Goal: Task Accomplishment & Management: Complete application form

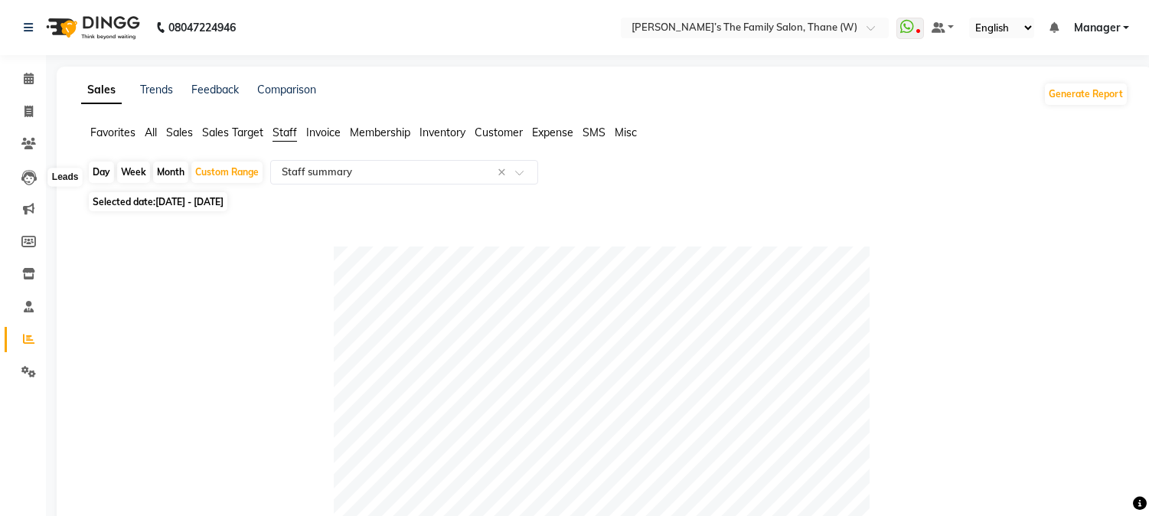
select select "full_report"
select select "csv"
click at [26, 113] on icon at bounding box center [28, 111] width 8 height 11
select select "service"
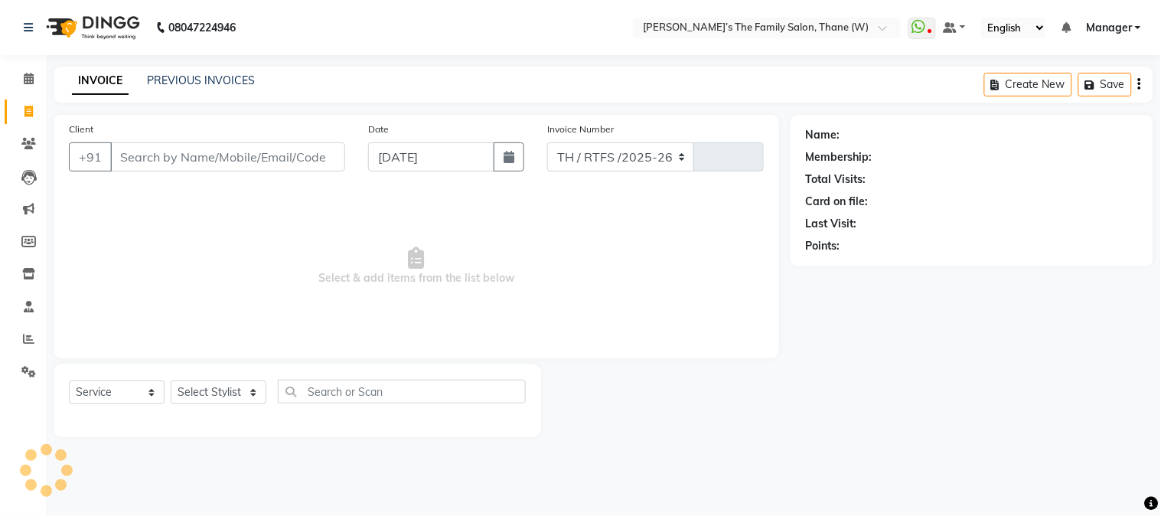
select select "8004"
type input "3174"
click at [234, 155] on input "Client" at bounding box center [227, 156] width 235 height 29
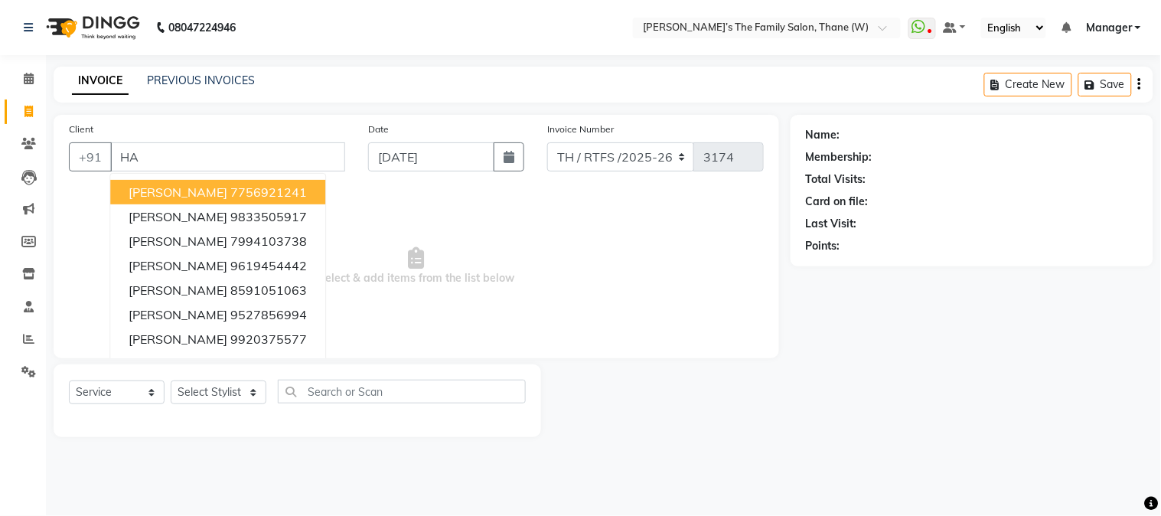
type input "H"
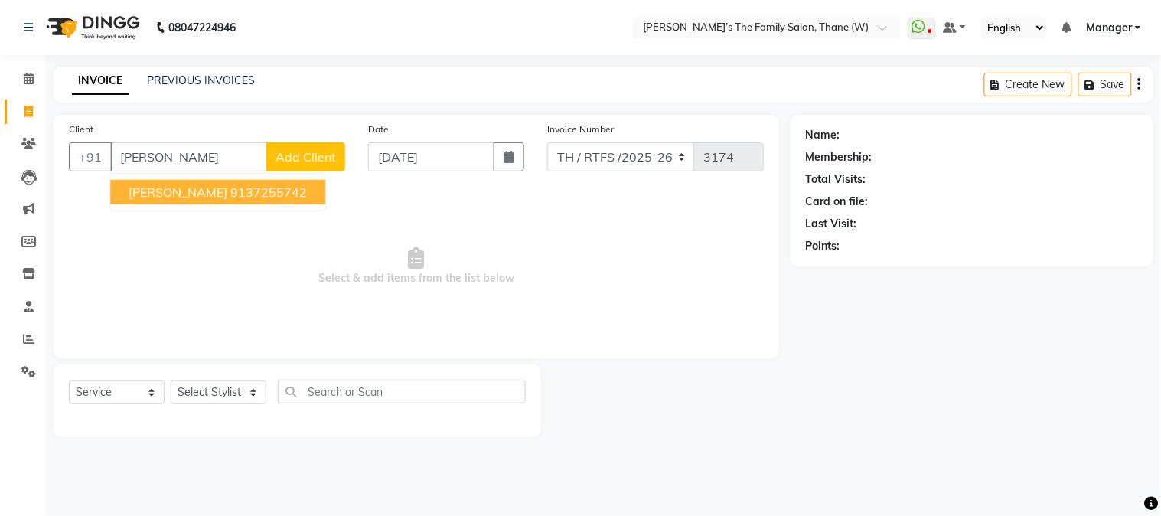
click at [248, 194] on ngb-highlight "9137255742" at bounding box center [268, 192] width 77 height 15
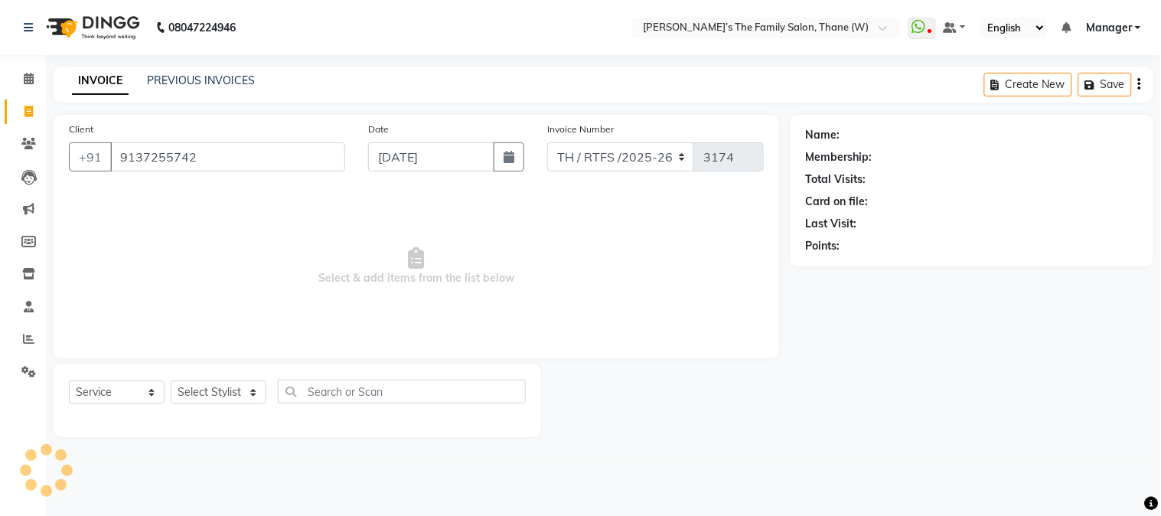
type input "9137255742"
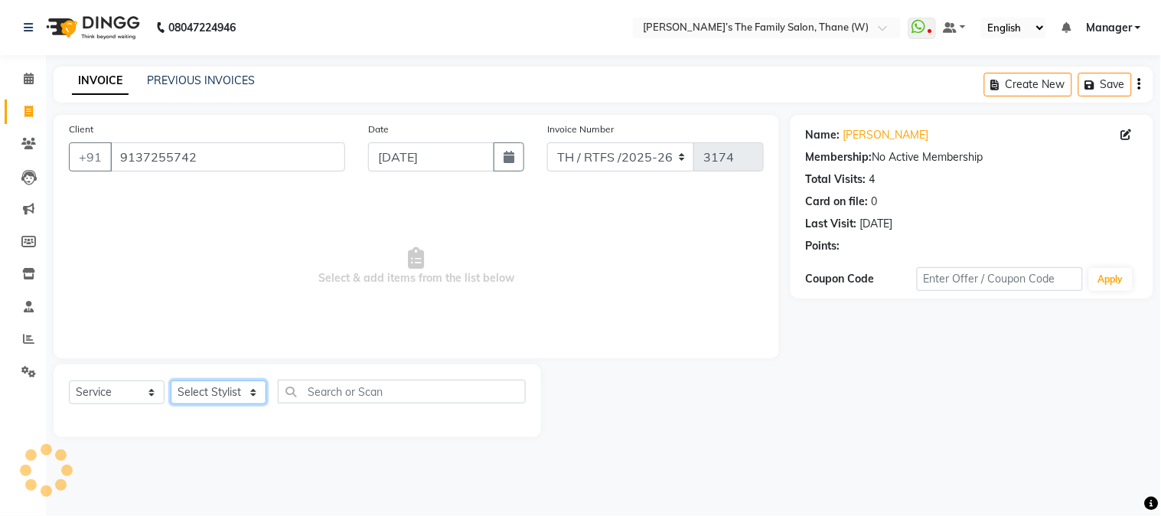
click at [213, 387] on select "Select Stylist Aarohi P [PERSON_NAME] [PERSON_NAME] A [PERSON_NAME] .[PERSON_NA…" at bounding box center [219, 392] width 96 height 24
select select "35580"
click at [171, 381] on select "Select Stylist Aarohi P [PERSON_NAME] [PERSON_NAME] A [PERSON_NAME] .[PERSON_NA…" at bounding box center [219, 392] width 96 height 24
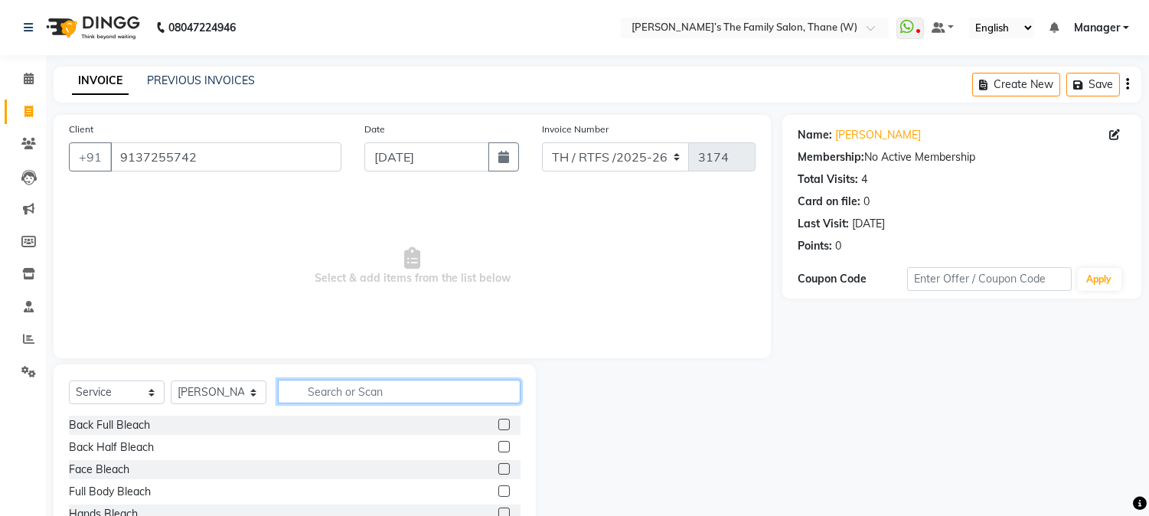
click at [330, 391] on input "text" at bounding box center [399, 392] width 243 height 24
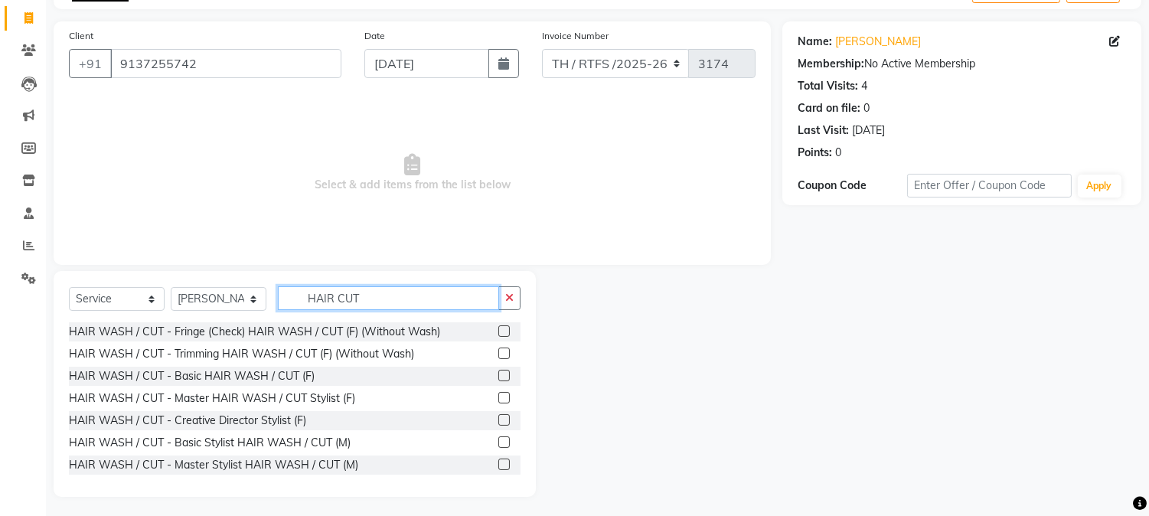
scroll to position [96, 0]
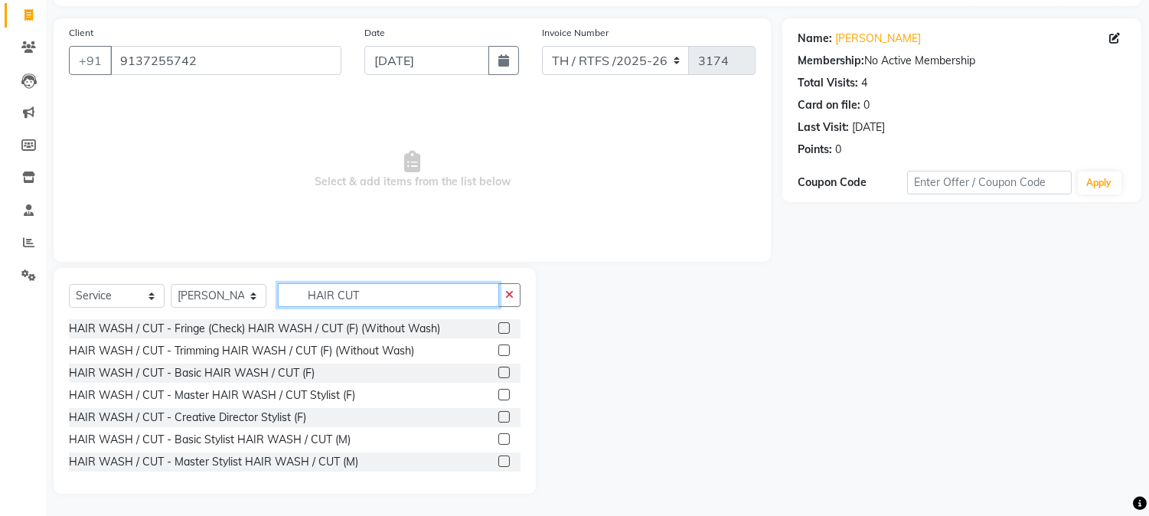
type input "HAIR CUT"
click at [498, 433] on label at bounding box center [503, 438] width 11 height 11
click at [498, 435] on input "checkbox" at bounding box center [503, 440] width 10 height 10
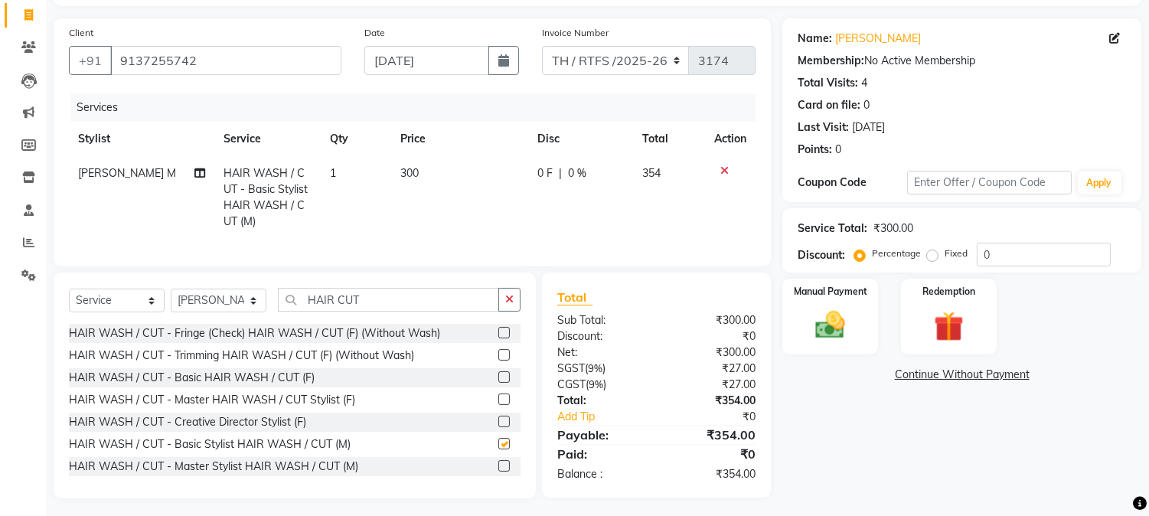
checkbox input "false"
click at [462, 312] on input "HAIR CUT" at bounding box center [388, 300] width 221 height 24
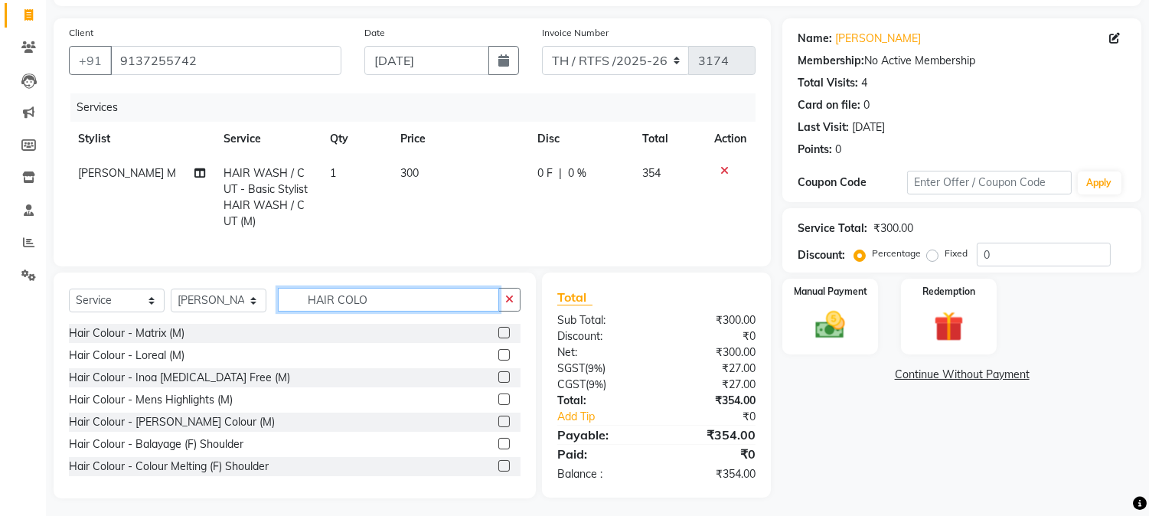
type input "HAIR COLO"
click at [498, 383] on label at bounding box center [503, 376] width 11 height 11
click at [498, 383] on input "checkbox" at bounding box center [503, 378] width 10 height 10
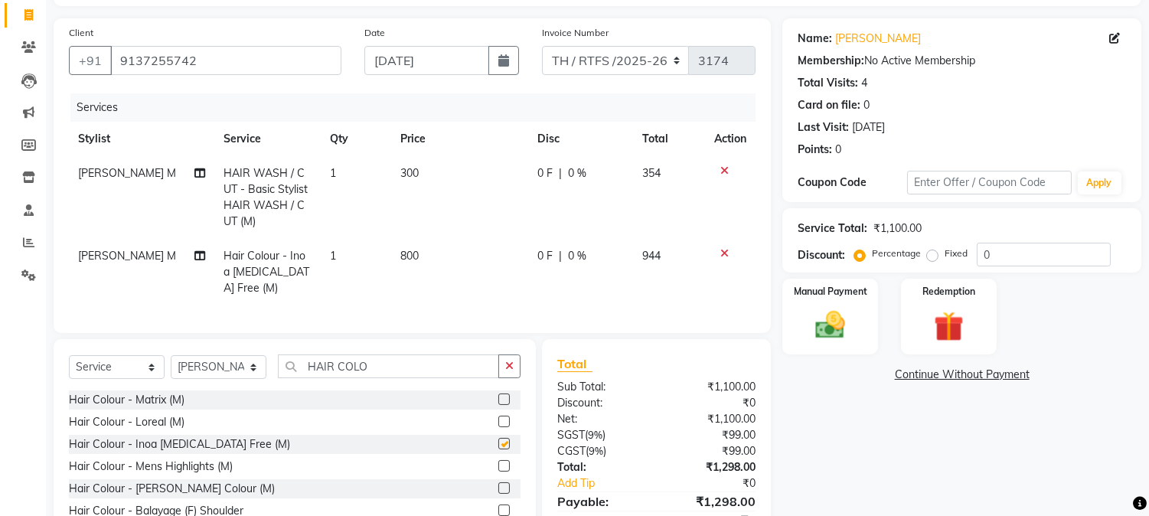
checkbox input "false"
click at [425, 377] on input "HAIR COLO" at bounding box center [388, 366] width 221 height 24
type input "H"
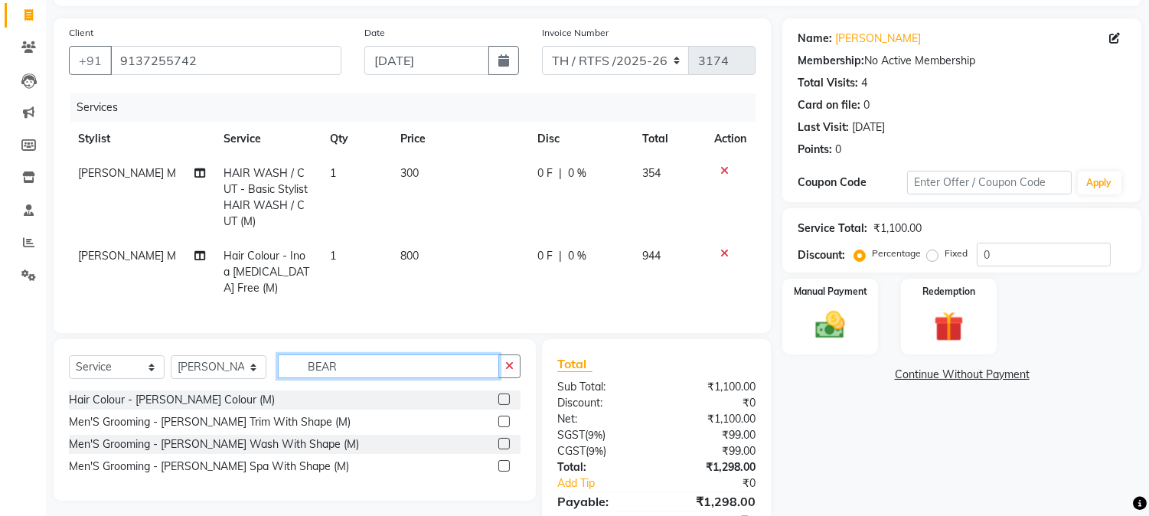
type input "BEAR"
click at [501, 427] on label at bounding box center [503, 421] width 11 height 11
click at [501, 427] on input "checkbox" at bounding box center [503, 422] width 10 height 10
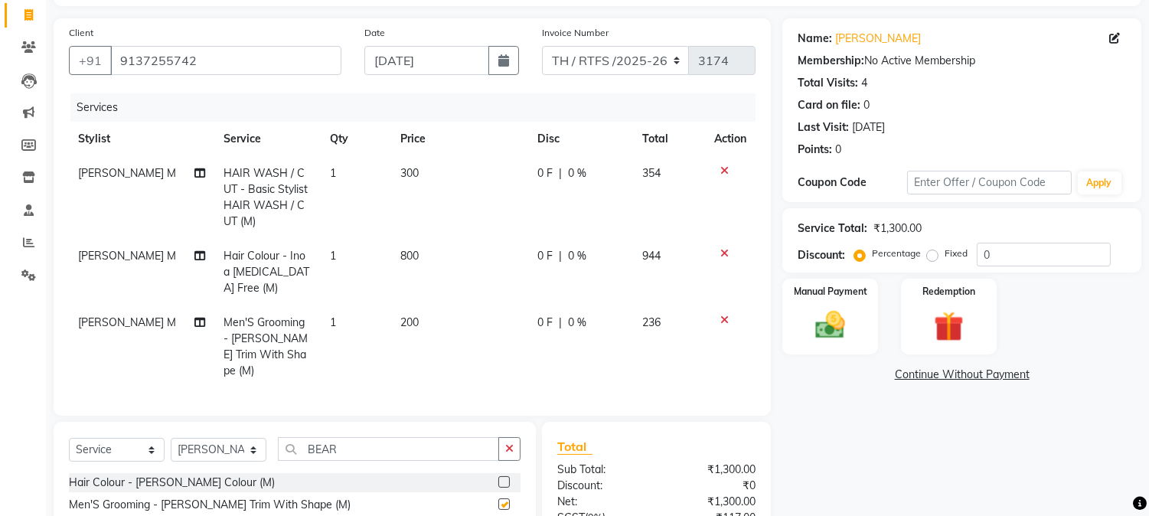
checkbox input "false"
click at [1053, 251] on input "0" at bounding box center [1044, 255] width 134 height 24
type input "15"
click at [416, 173] on td "300" at bounding box center [458, 197] width 136 height 83
select select "35580"
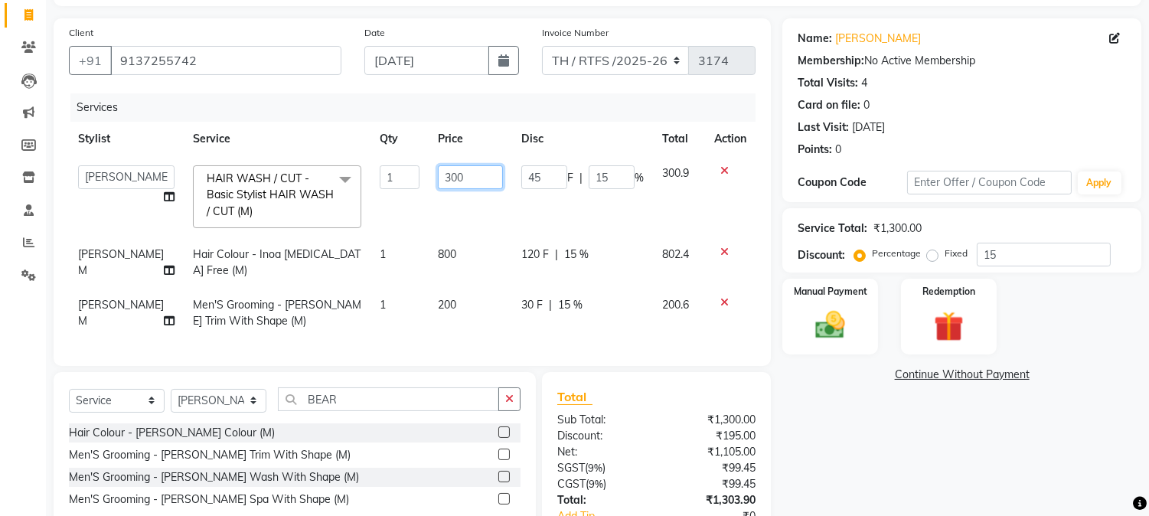
click at [452, 172] on input "300" at bounding box center [470, 177] width 65 height 24
type input "350"
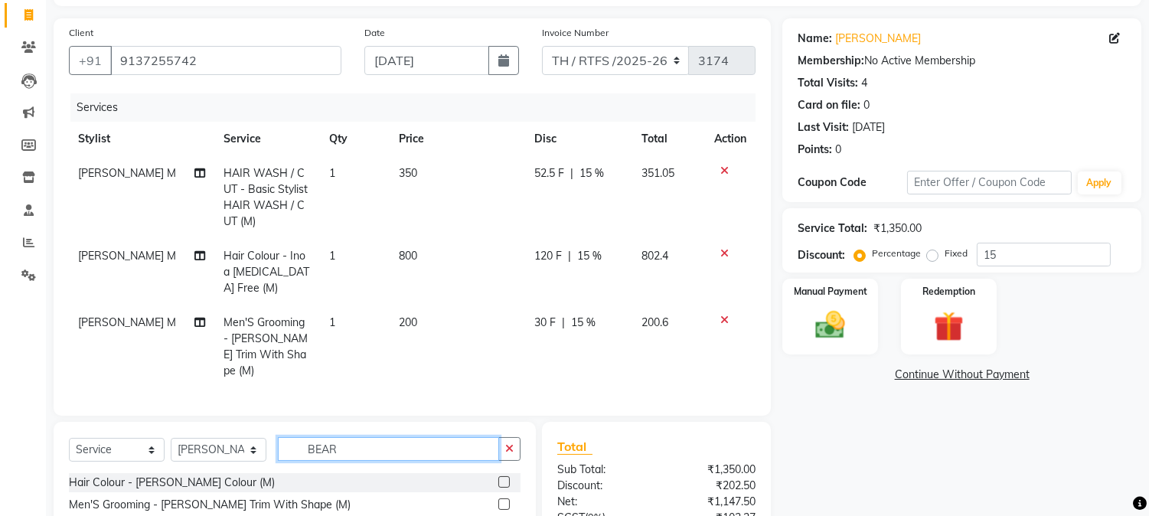
click at [371, 411] on div "Client [PHONE_NUMBER] Date [DATE] Invoice Number TH / RTFS /[PHONE_NUMBER] Serv…" at bounding box center [412, 340] width 740 height 645
type input "B"
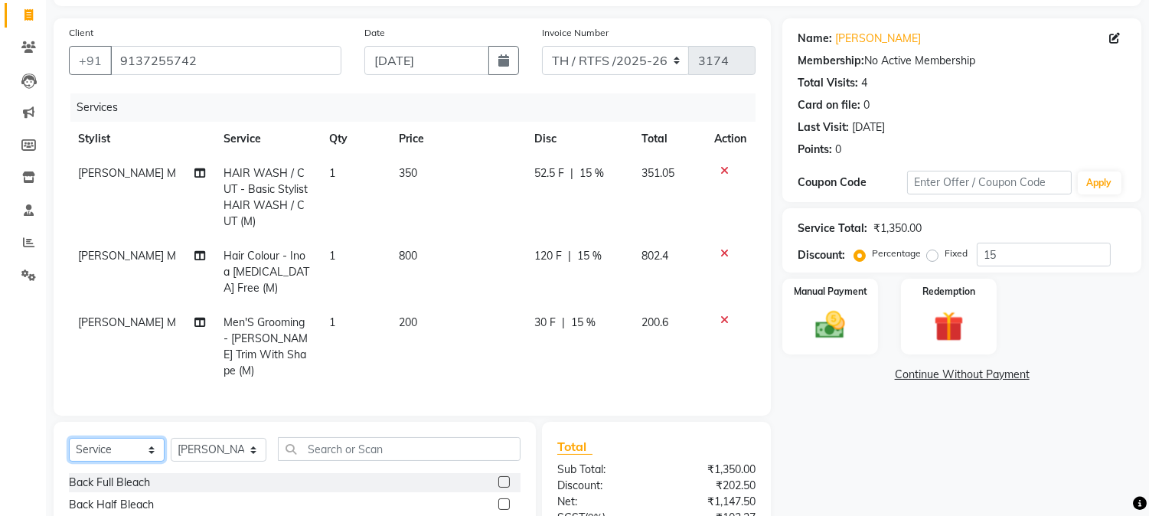
click at [88, 444] on select "Select Service Product Membership Package Voucher Prepaid Gift Card" at bounding box center [117, 450] width 96 height 24
select select "product"
click at [69, 438] on select "Select Service Product Membership Package Voucher Prepaid Gift Card" at bounding box center [117, 450] width 96 height 24
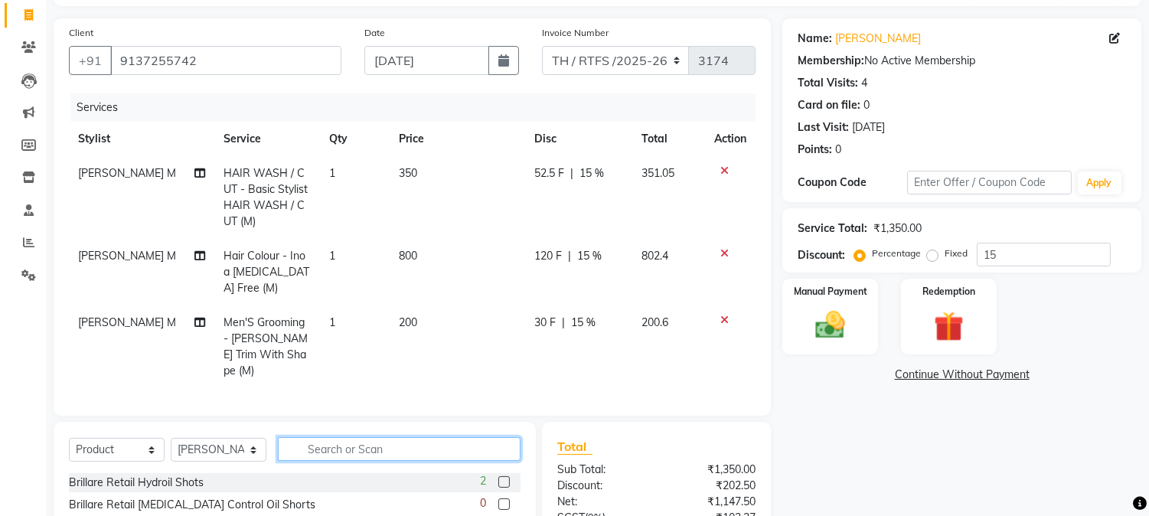
click at [347, 446] on input "text" at bounding box center [399, 449] width 243 height 24
type input "A"
type input "WAX"
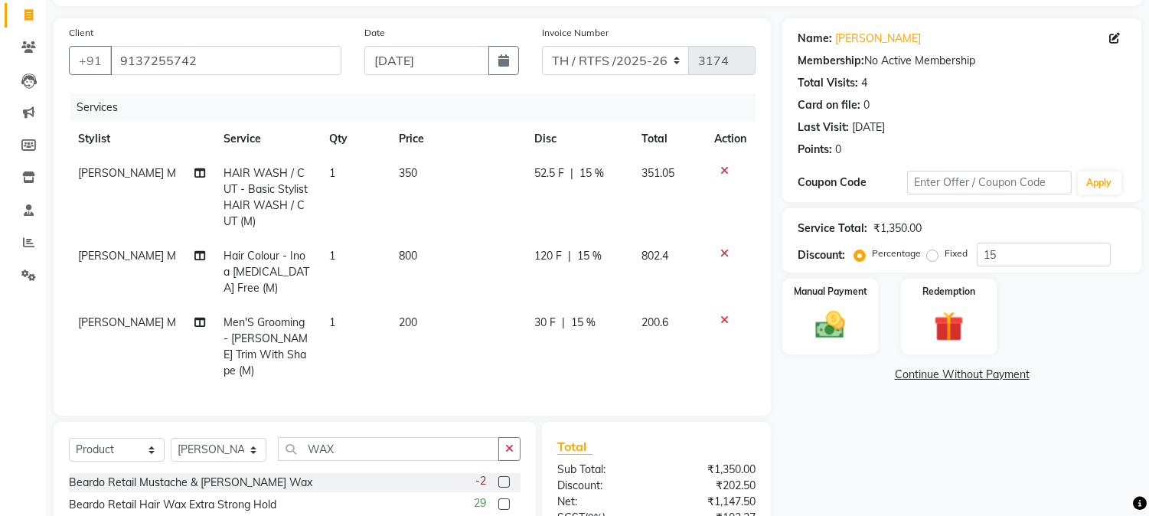
click at [498, 500] on label at bounding box center [503, 503] width 11 height 11
click at [498, 500] on input "checkbox" at bounding box center [503, 505] width 10 height 10
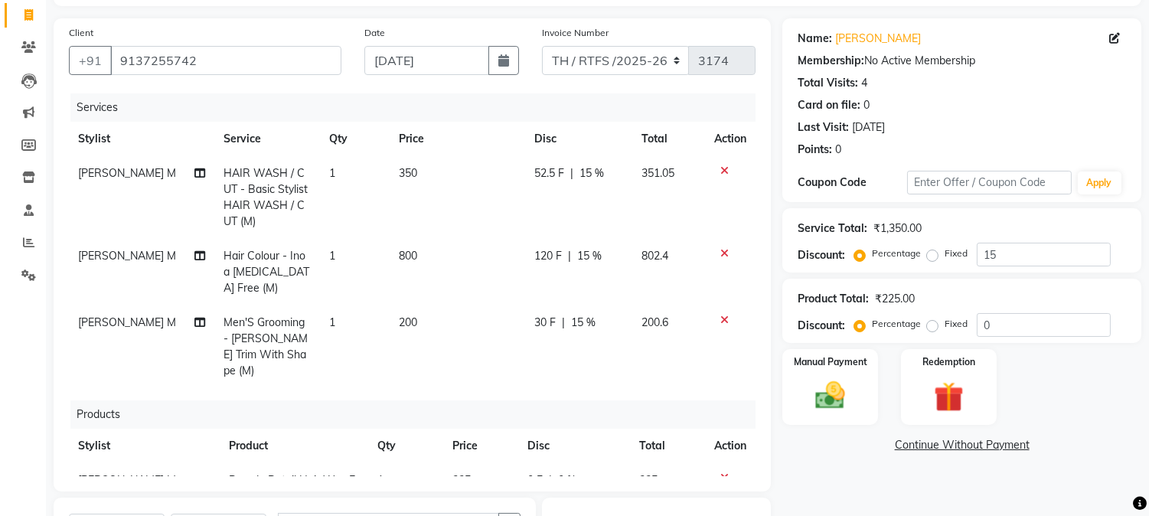
checkbox input "false"
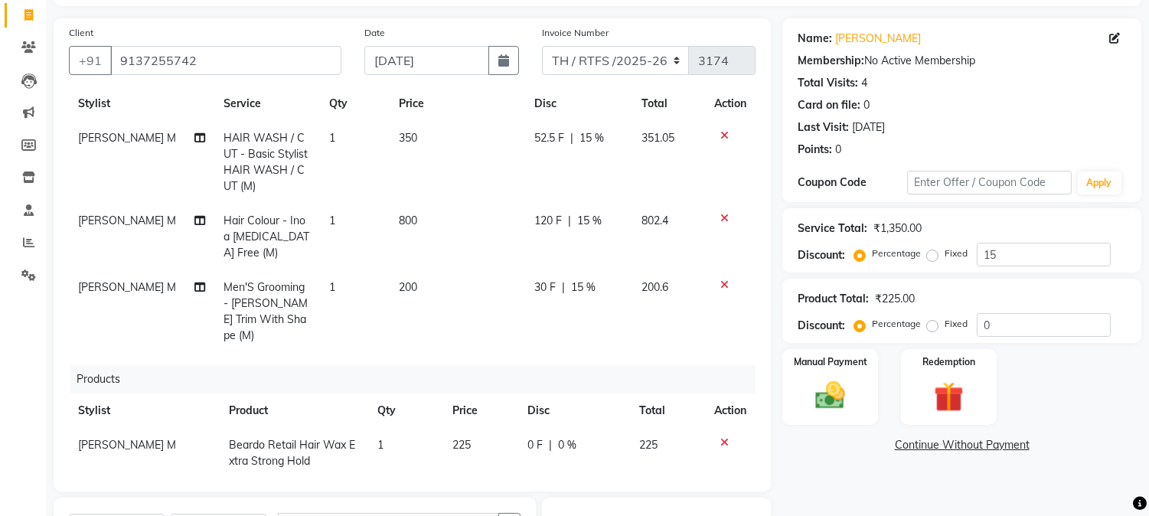
scroll to position [46, 0]
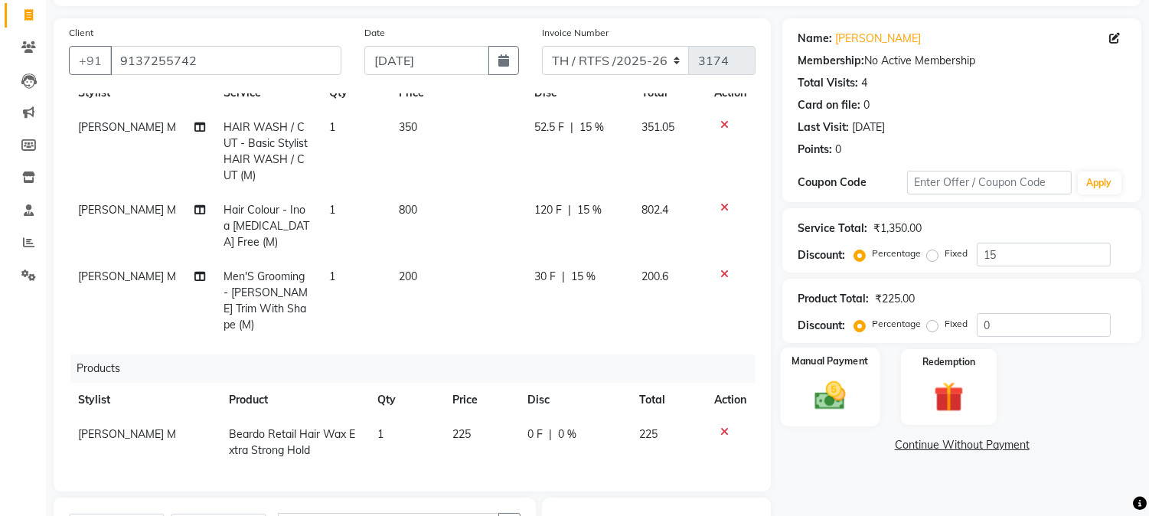
click at [861, 372] on div "Manual Payment" at bounding box center [831, 387] width 100 height 78
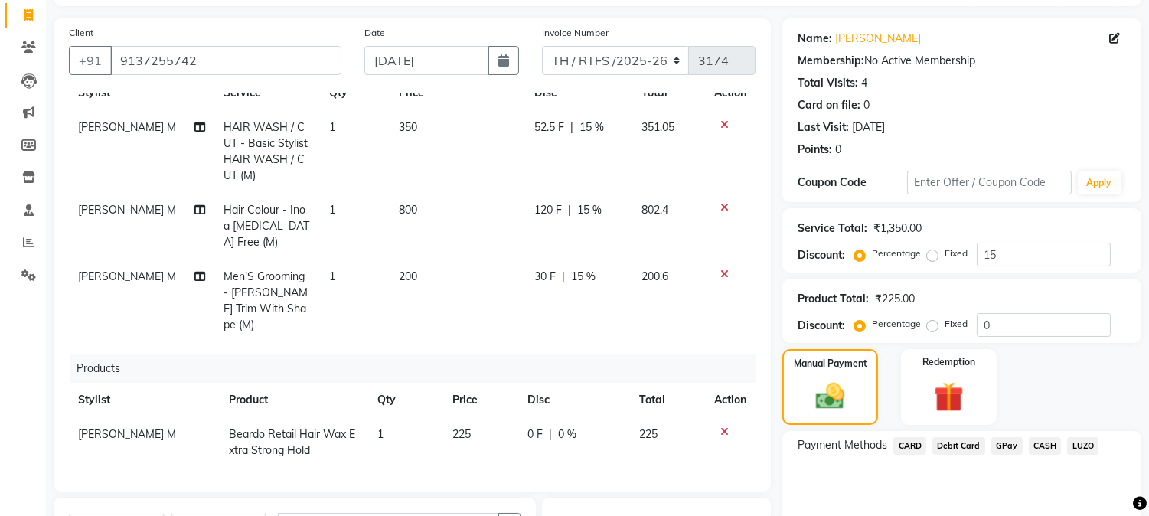
scroll to position [341, 0]
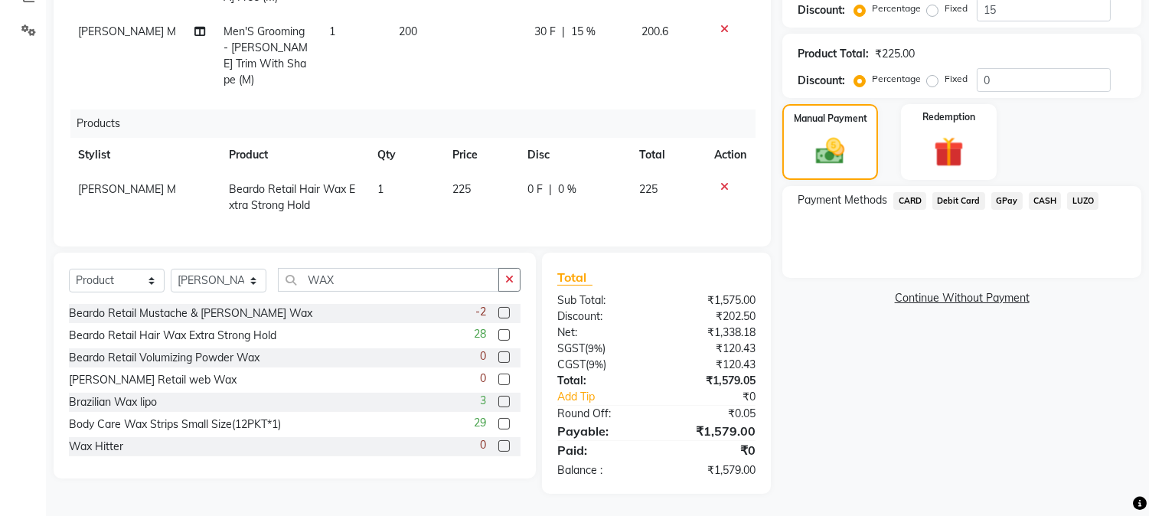
click at [1004, 197] on span "GPay" at bounding box center [1006, 201] width 31 height 18
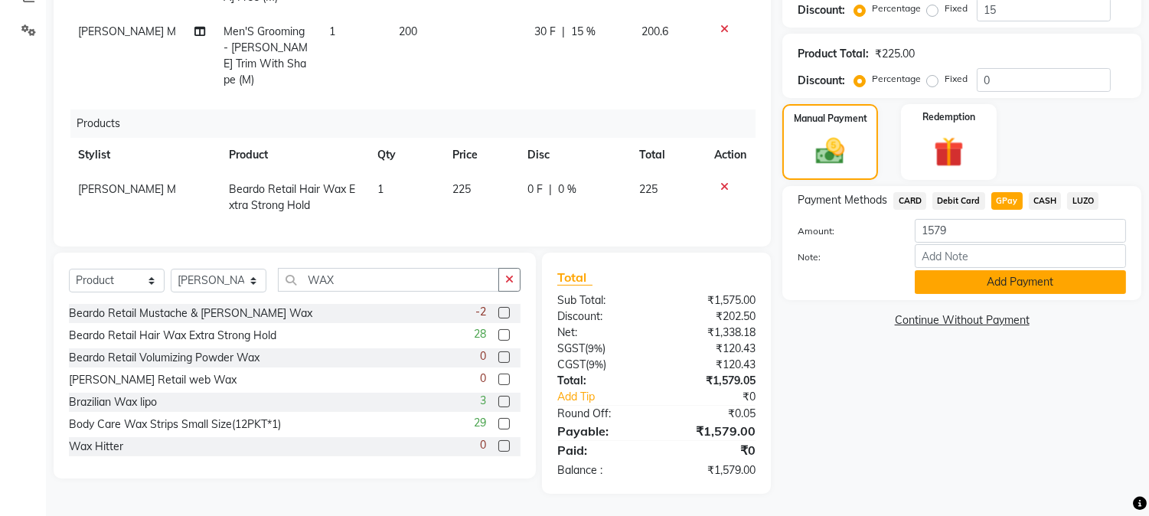
click at [988, 282] on button "Add Payment" at bounding box center [1020, 282] width 211 height 24
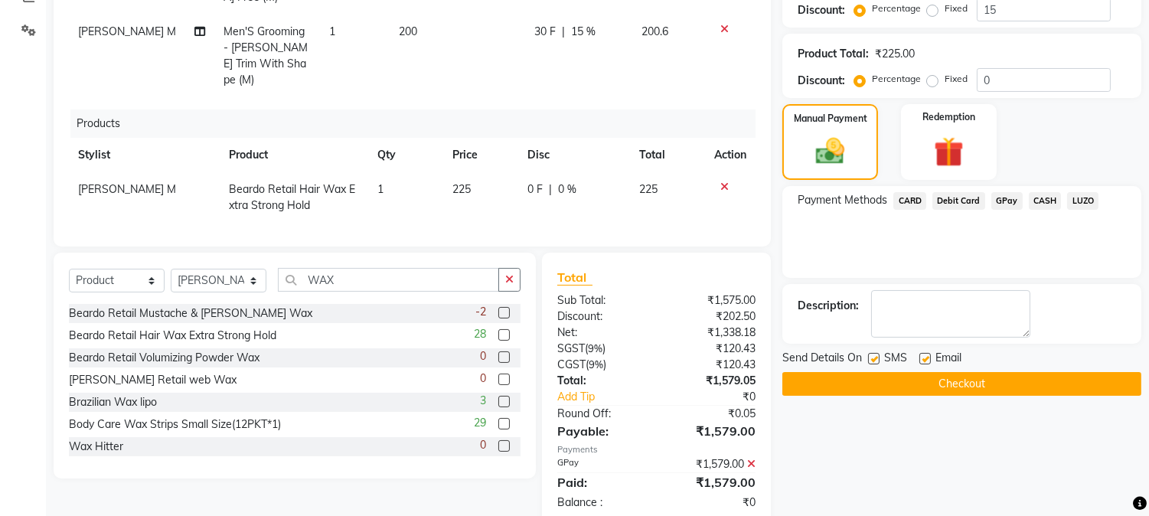
click at [965, 387] on button "Checkout" at bounding box center [961, 384] width 359 height 24
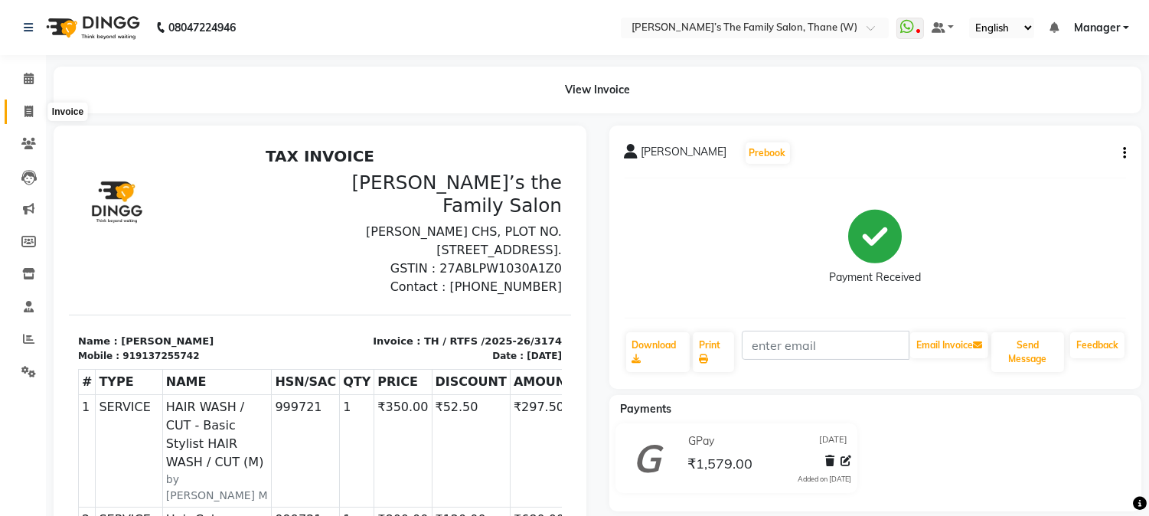
click at [33, 109] on span at bounding box center [28, 112] width 27 height 18
select select "service"
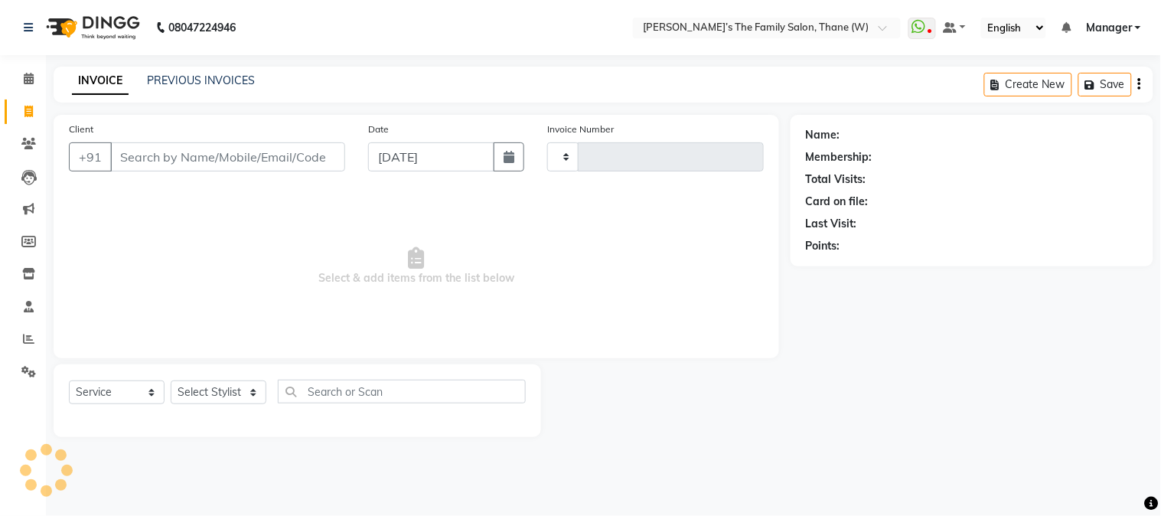
type input "3175"
select select "8004"
click at [185, 147] on input "Client" at bounding box center [227, 156] width 235 height 29
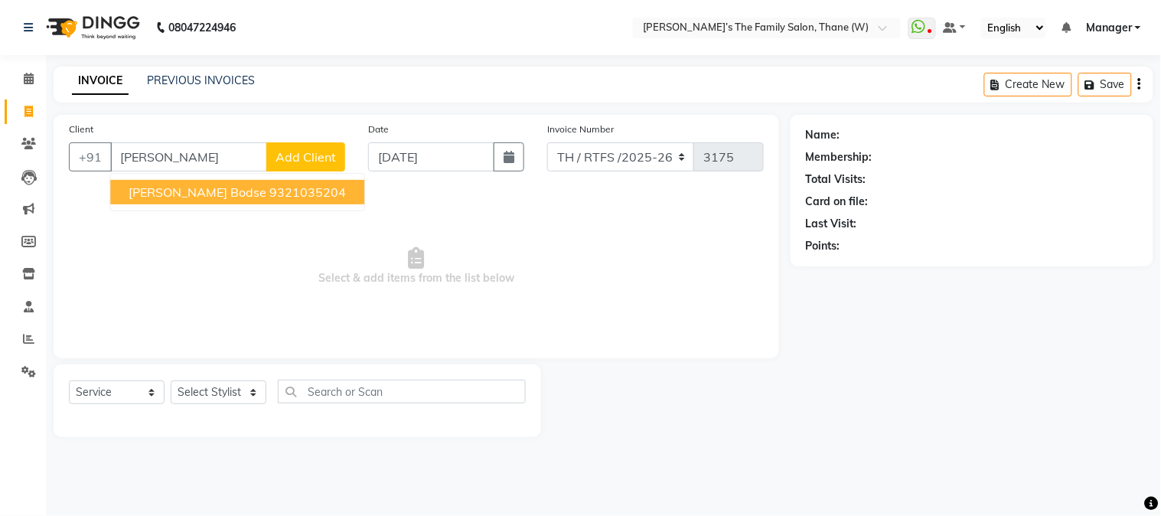
click at [194, 195] on span "[PERSON_NAME] bodse" at bounding box center [198, 192] width 138 height 15
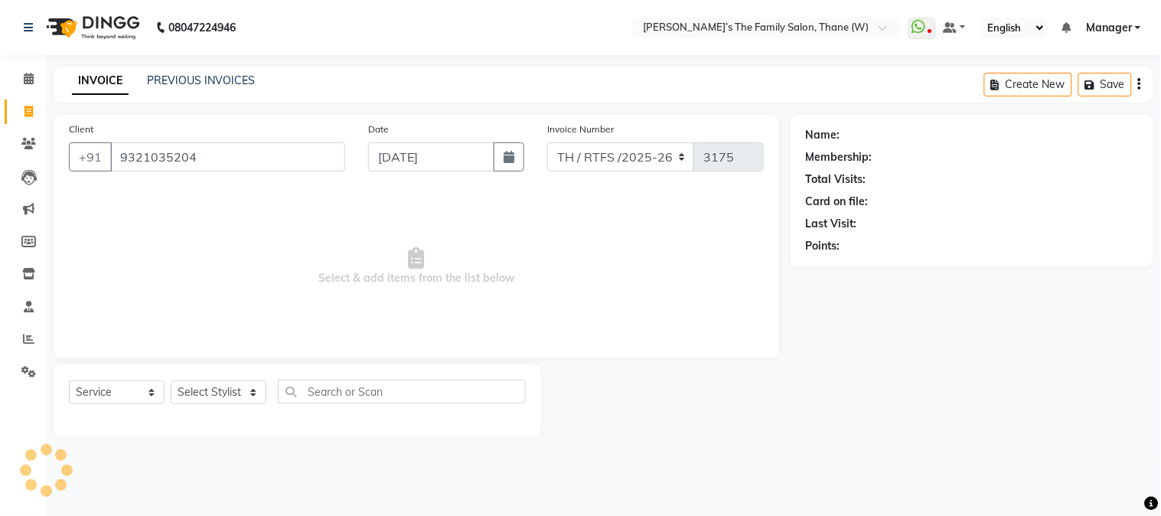
type input "9321035204"
select select "1: Object"
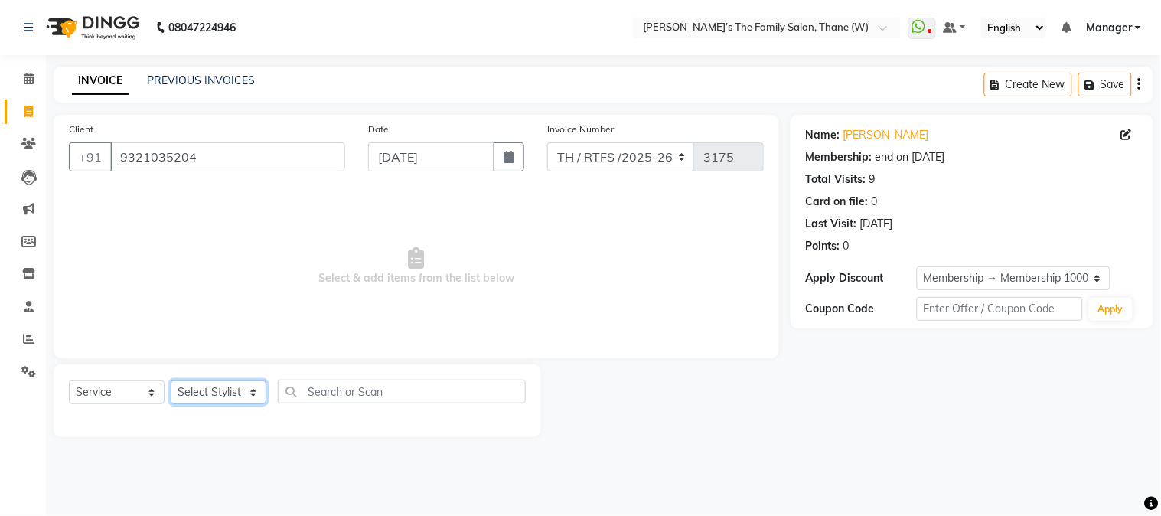
click at [227, 396] on select "Select Stylist Aarohi P [PERSON_NAME] [PERSON_NAME] A [PERSON_NAME] .[PERSON_NA…" at bounding box center [219, 392] width 96 height 24
select select "35597"
click at [171, 381] on select "Select Stylist Aarohi P [PERSON_NAME] [PERSON_NAME] A [PERSON_NAME] .[PERSON_NA…" at bounding box center [219, 392] width 96 height 24
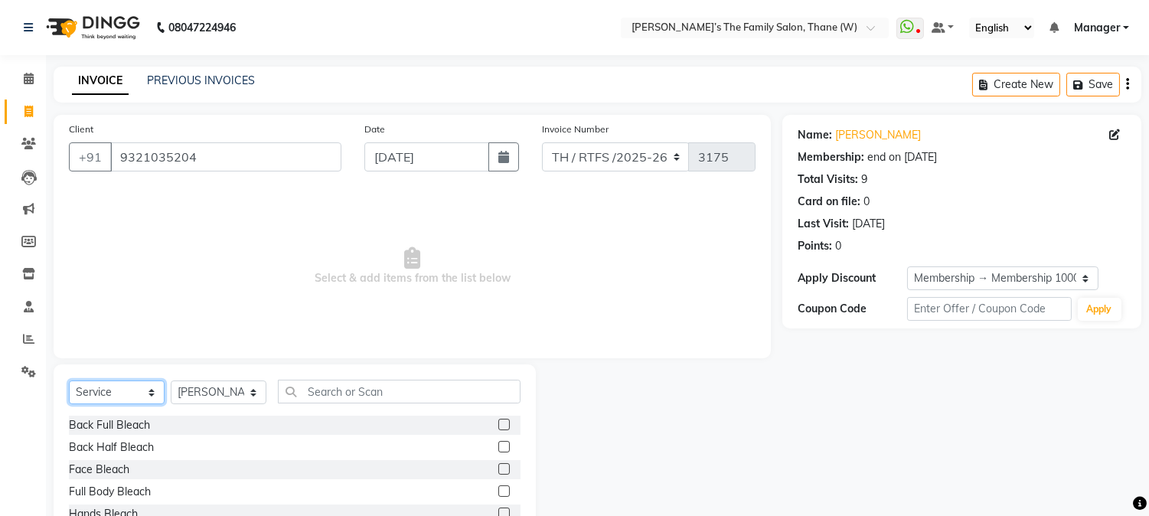
click at [112, 394] on select "Select Service Product Membership Package Voucher Prepaid Gift Card" at bounding box center [117, 392] width 96 height 24
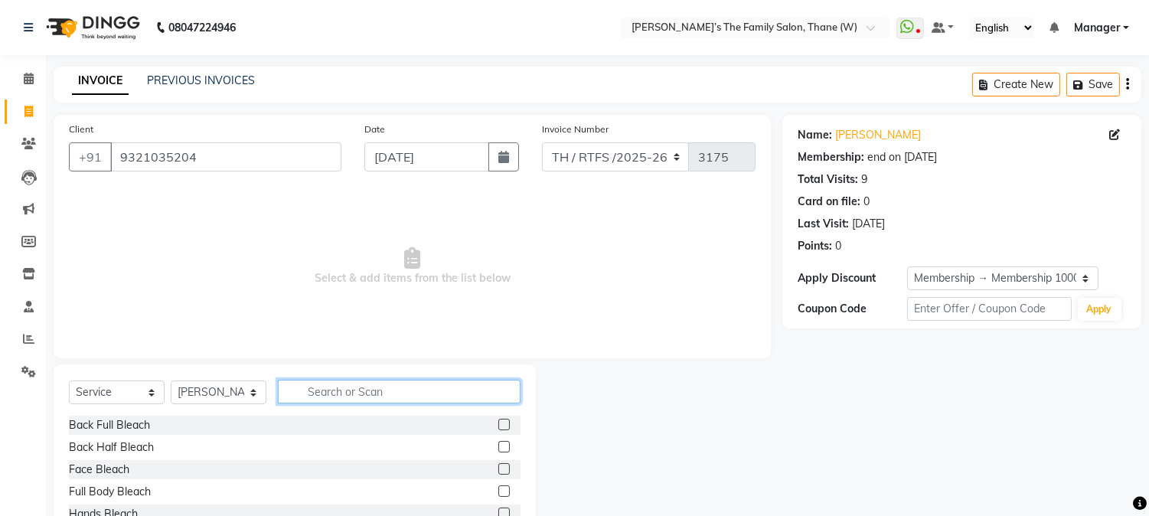
click at [335, 391] on input "text" at bounding box center [399, 392] width 243 height 24
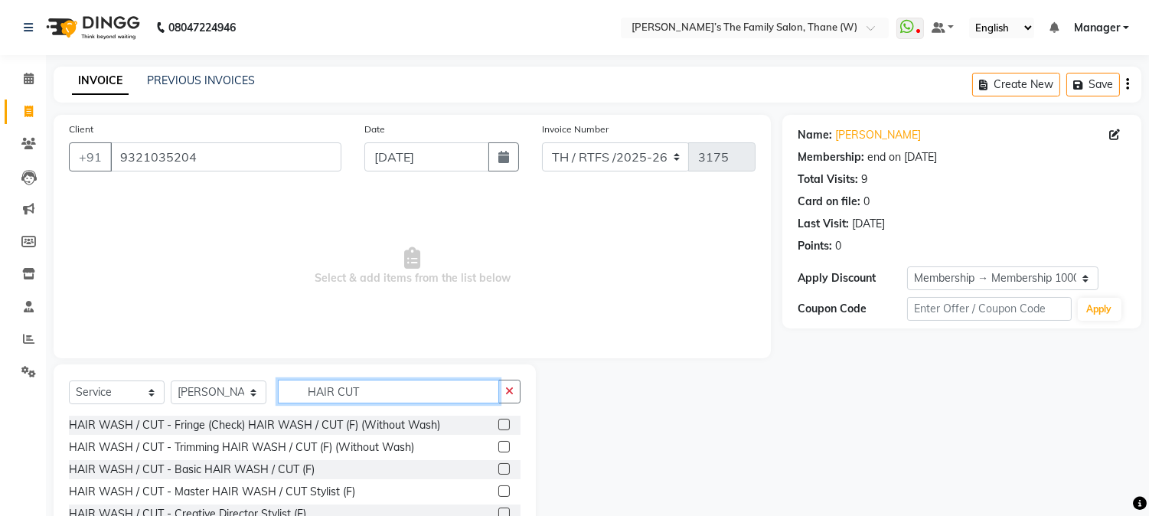
scroll to position [96, 0]
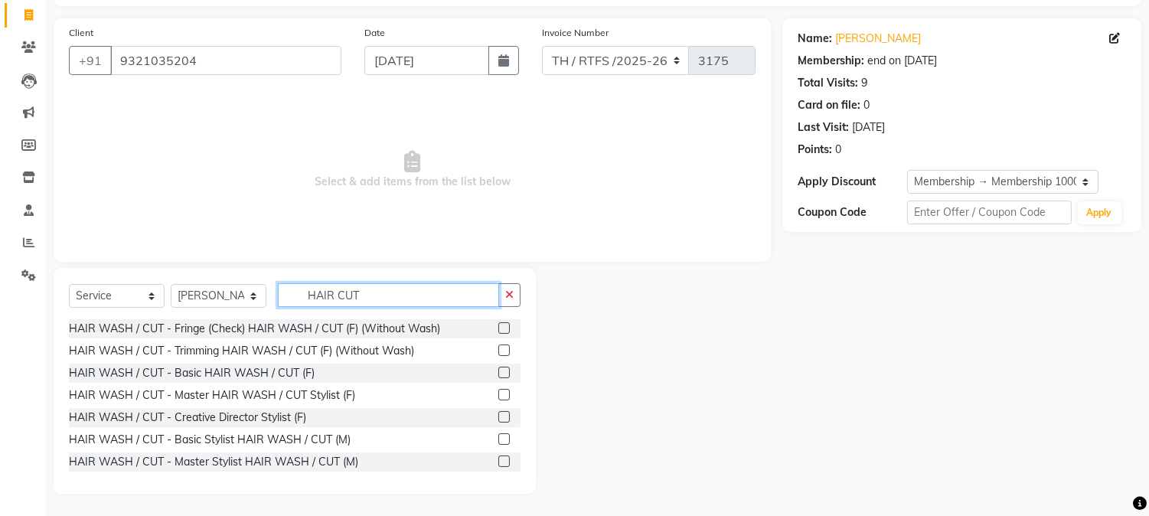
type input "HAIR CUT"
click at [498, 390] on label at bounding box center [503, 394] width 11 height 11
click at [498, 390] on input "checkbox" at bounding box center [503, 395] width 10 height 10
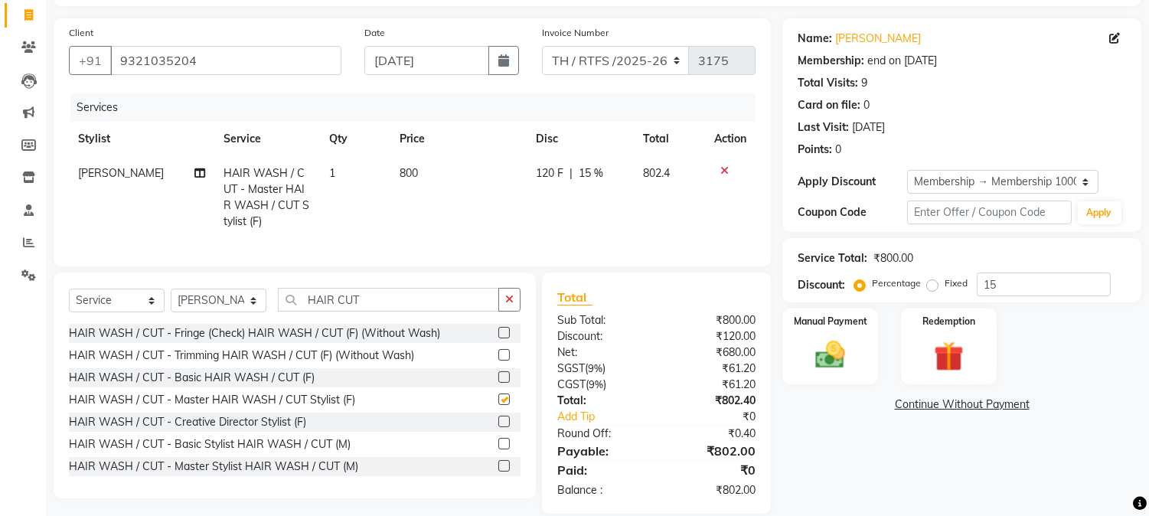
checkbox input "false"
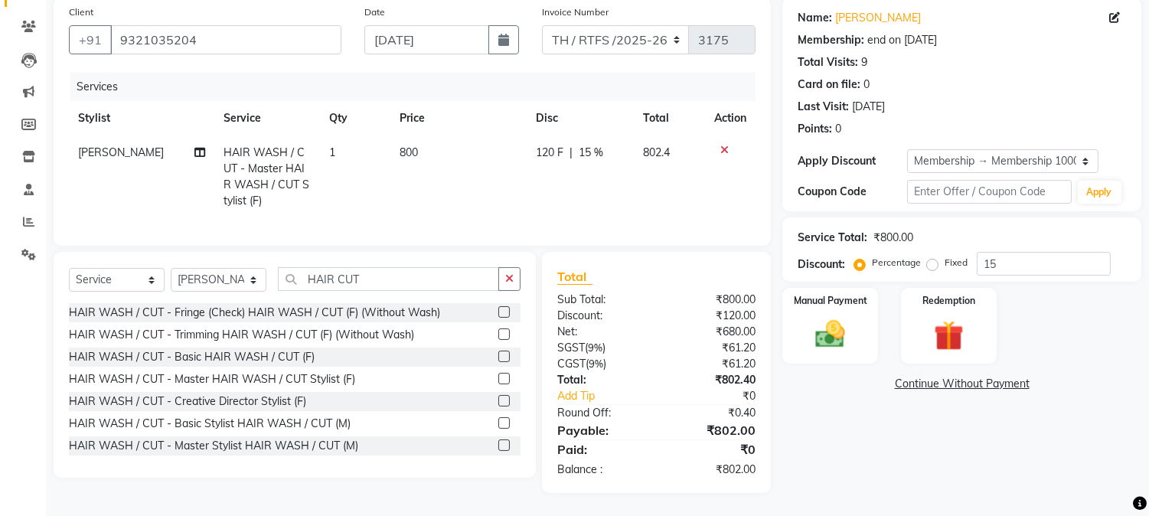
click at [404, 145] on span "800" at bounding box center [409, 152] width 18 height 14
select select "35597"
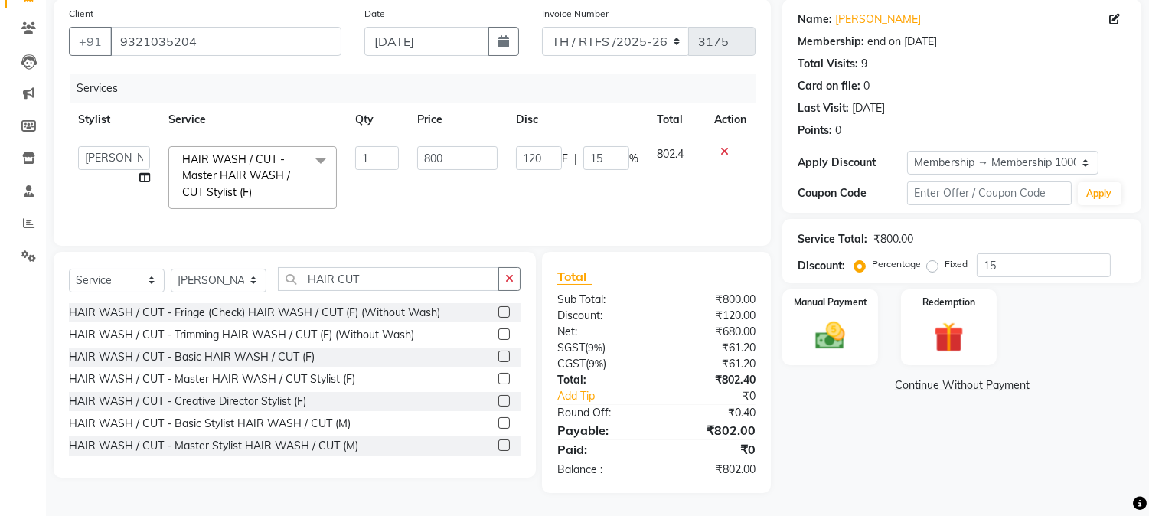
scroll to position [128, 0]
click at [448, 155] on input "800" at bounding box center [457, 158] width 80 height 24
type input "8"
type input "1000"
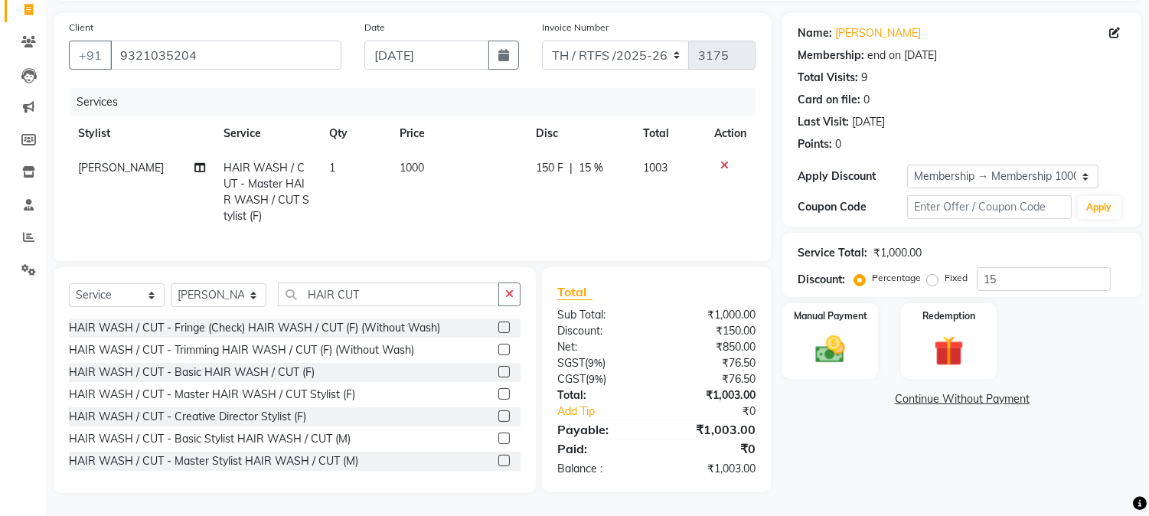
click at [821, 439] on div "Name: [PERSON_NAME] Membership: end on [DATE] Total Visits: 9 Card on file: 0 L…" at bounding box center [967, 253] width 371 height 480
click at [429, 151] on td "1000" at bounding box center [458, 192] width 136 height 83
select select "35597"
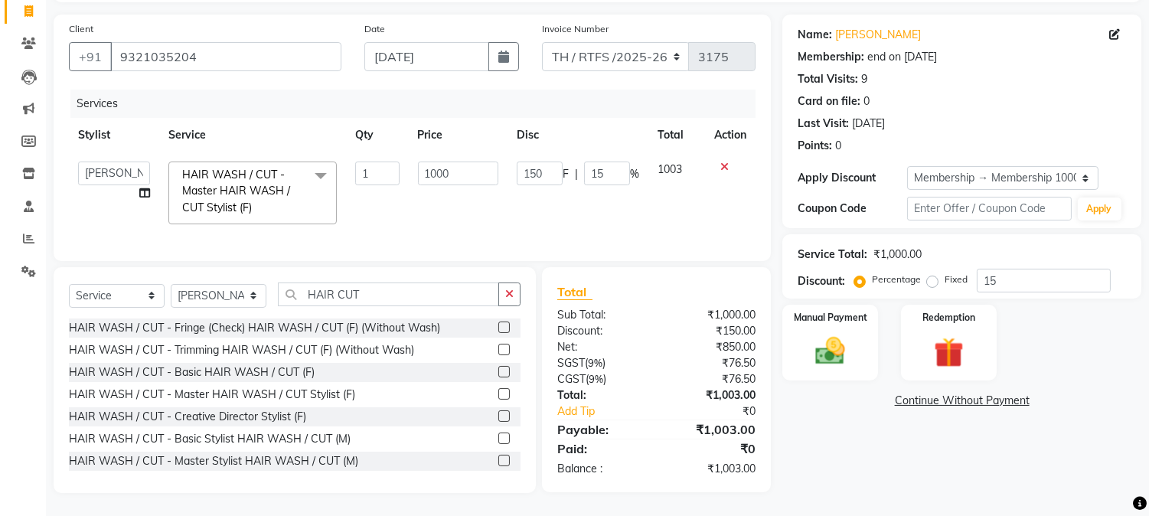
scroll to position [113, 0]
click at [452, 162] on input "1000" at bounding box center [458, 174] width 80 height 24
type input "1"
type input "800"
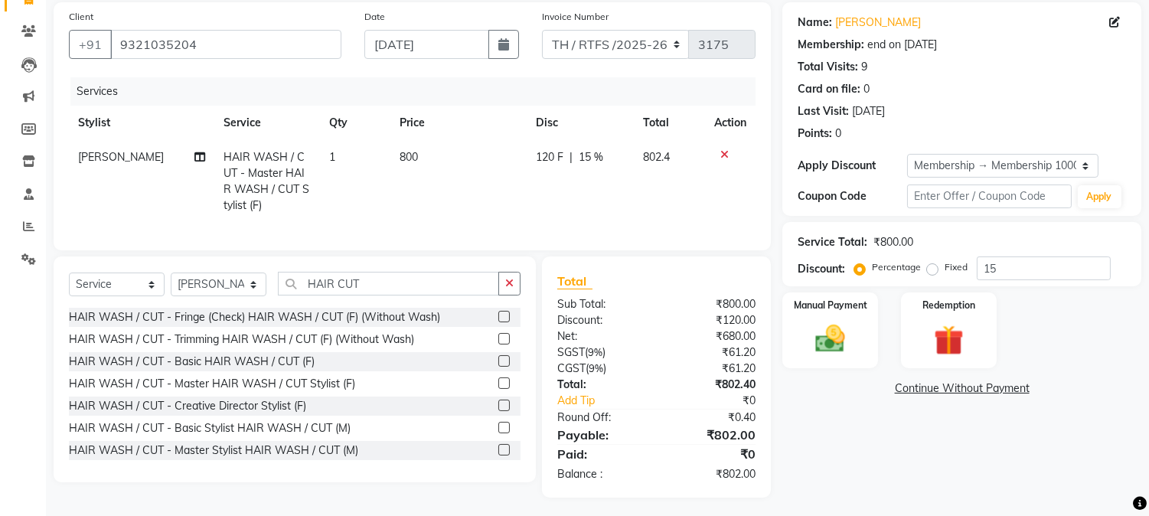
click at [857, 471] on div "Name: [PERSON_NAME] Membership: end on [DATE] Total Visits: 9 Card on file: 0 L…" at bounding box center [967, 249] width 371 height 495
click at [799, 335] on div "Manual Payment" at bounding box center [831, 330] width 100 height 78
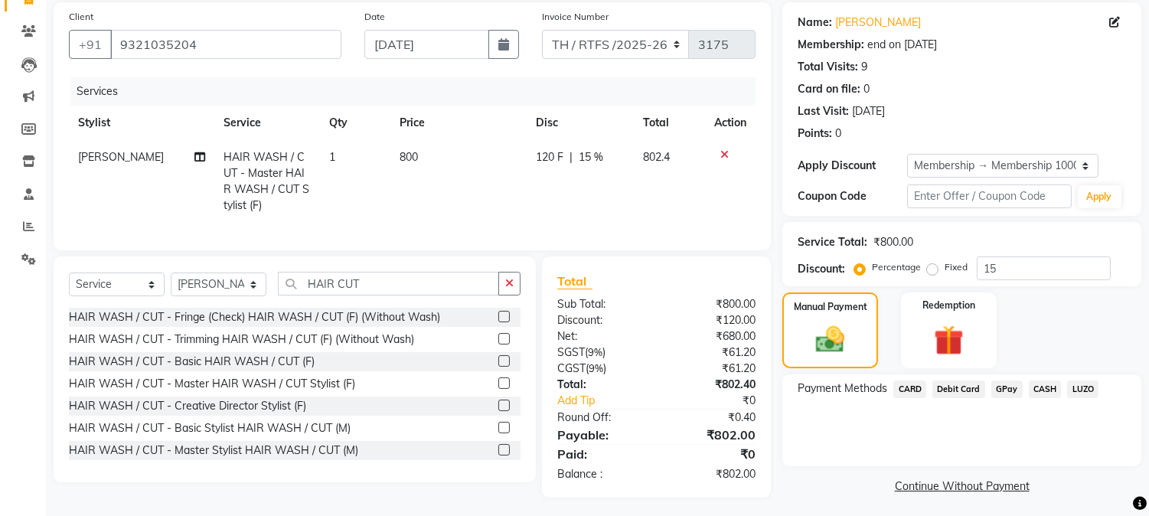
click at [1042, 383] on span "CASH" at bounding box center [1045, 389] width 33 height 18
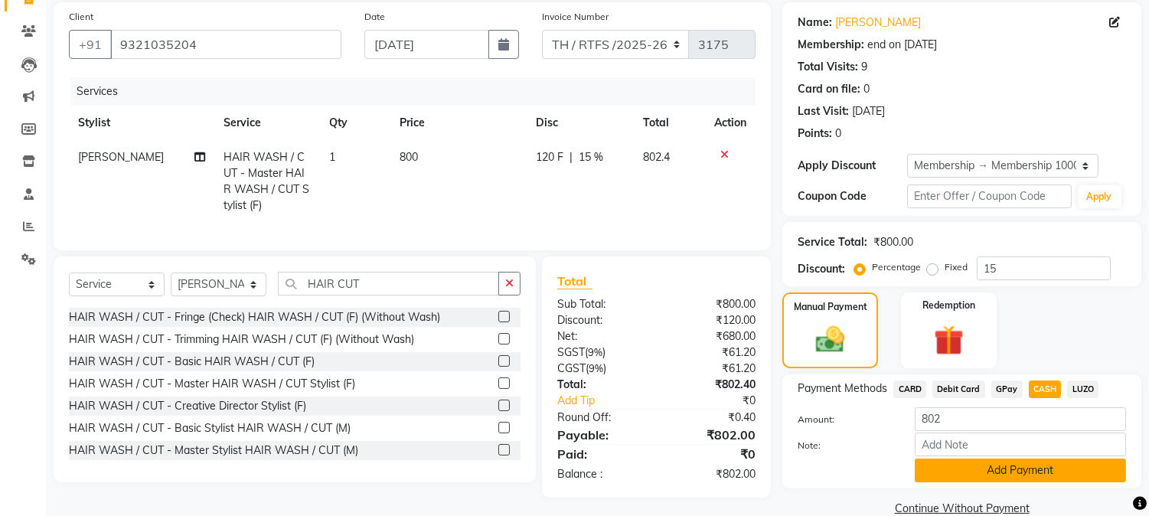
click at [1013, 461] on button "Add Payment" at bounding box center [1020, 471] width 211 height 24
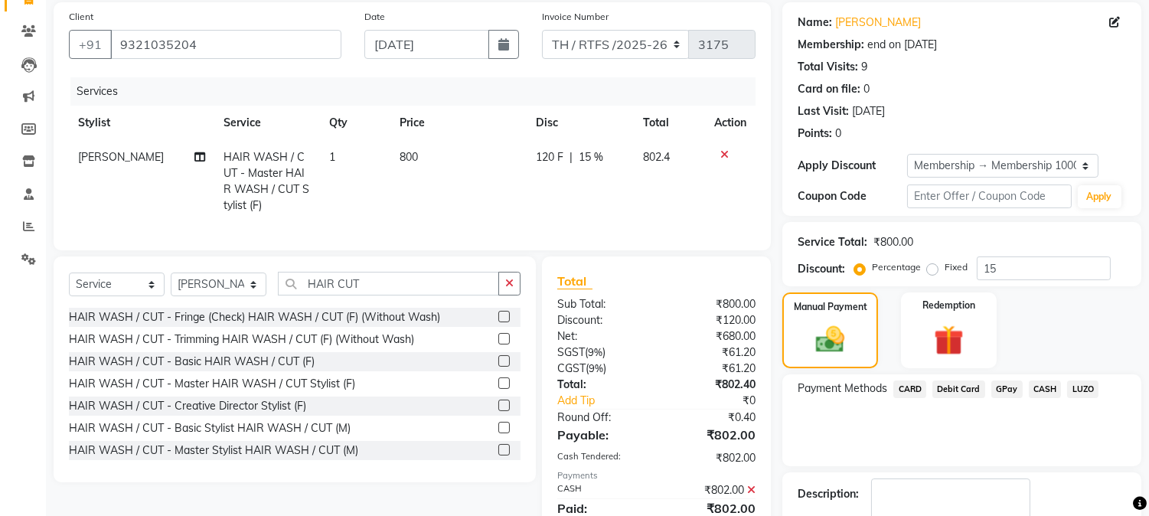
scroll to position [203, 0]
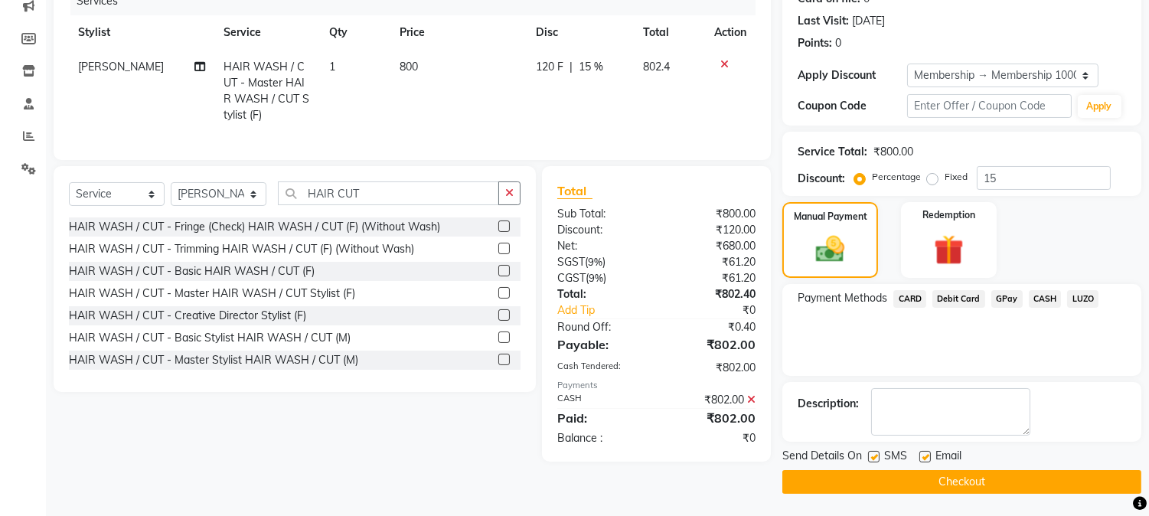
click at [1050, 485] on button "Checkout" at bounding box center [961, 482] width 359 height 24
